Goal: Browse casually: Explore the website without a specific task or goal

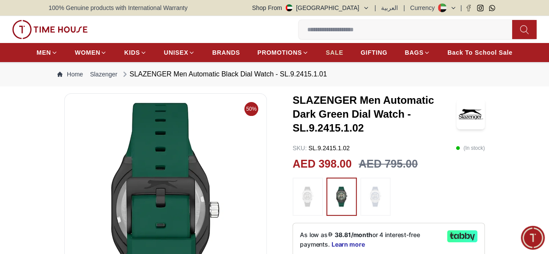
click at [343, 56] on span "SALE" at bounding box center [334, 52] width 17 height 9
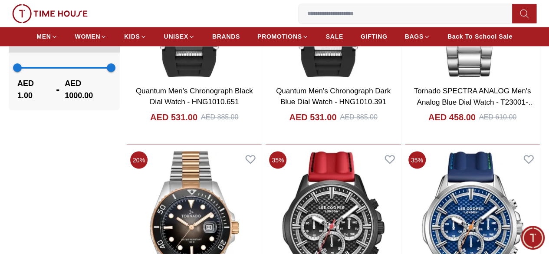
scroll to position [825, 0]
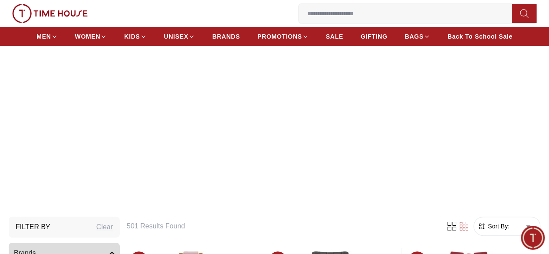
scroll to position [43, 0]
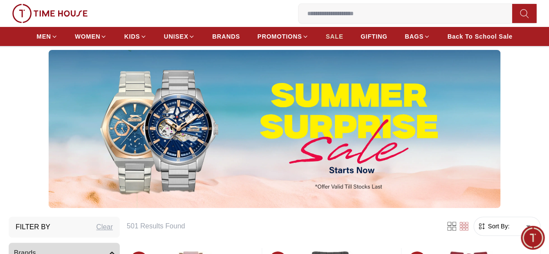
click at [343, 36] on span "SALE" at bounding box center [334, 36] width 17 height 9
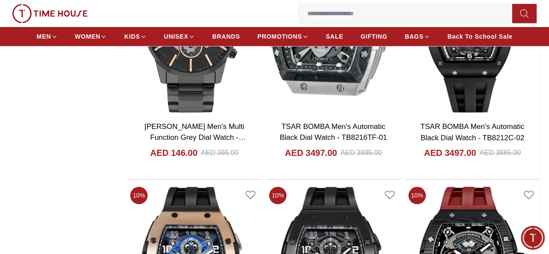
scroll to position [10244, 0]
